Goal: Task Accomplishment & Management: Manage account settings

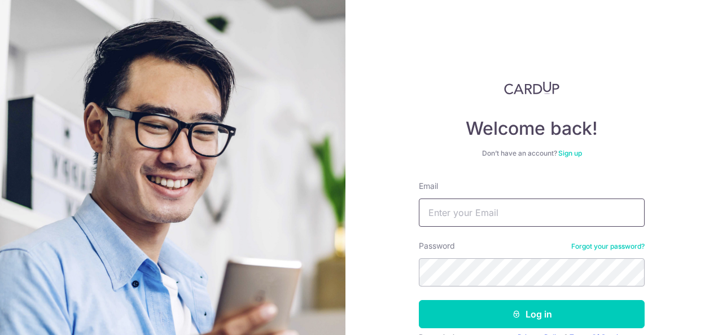
click at [546, 215] on input "Email" at bounding box center [532, 213] width 226 height 28
type input "[EMAIL_ADDRESS][PERSON_NAME][DOMAIN_NAME]"
click at [419, 300] on button "Log in" at bounding box center [532, 314] width 226 height 28
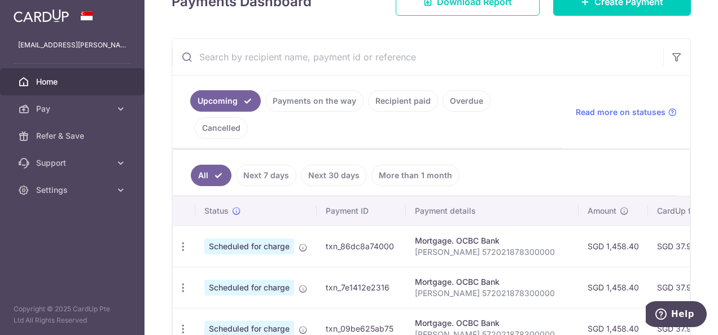
scroll to position [243, 0]
